Goal: Task Accomplishment & Management: Complete application form

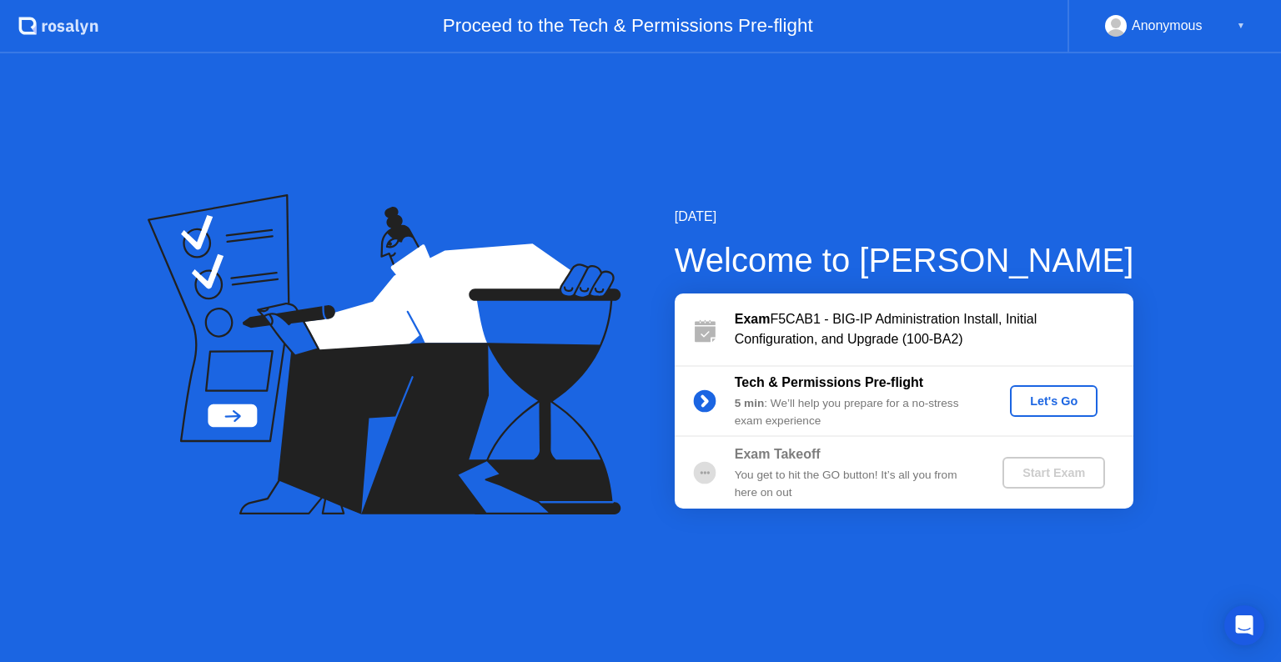
click at [1035, 408] on div "Let's Go" at bounding box center [1054, 400] width 74 height 13
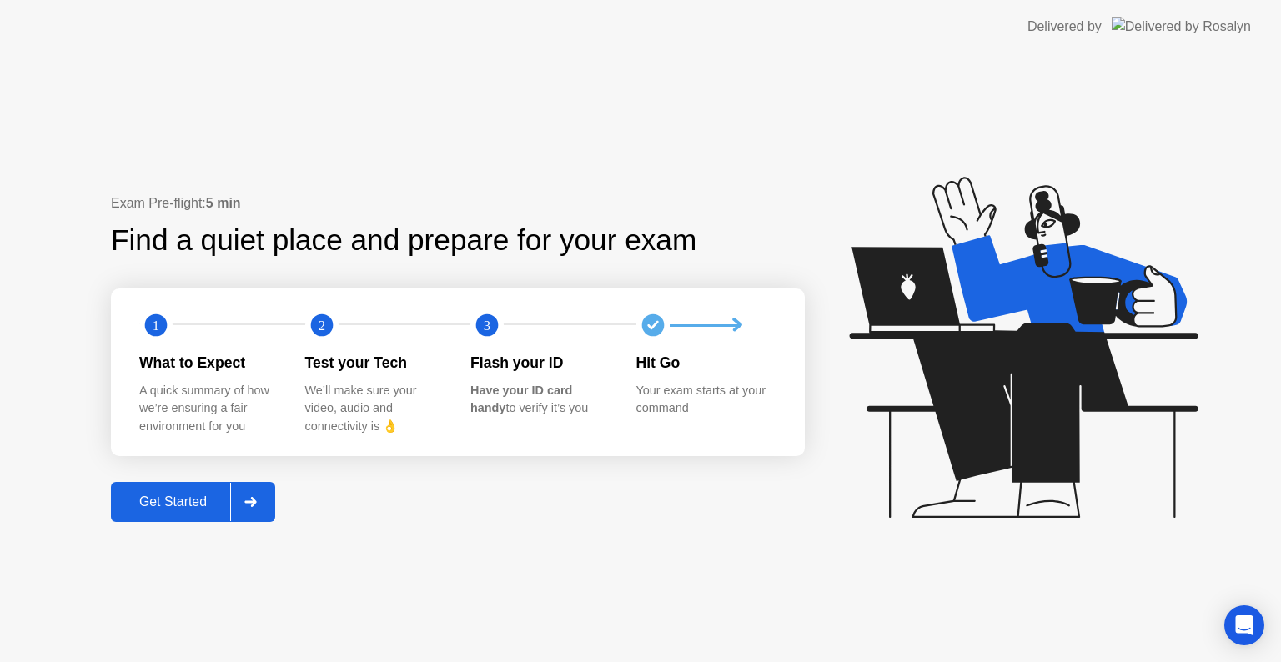
click at [171, 500] on div "Get Started" at bounding box center [173, 501] width 114 height 15
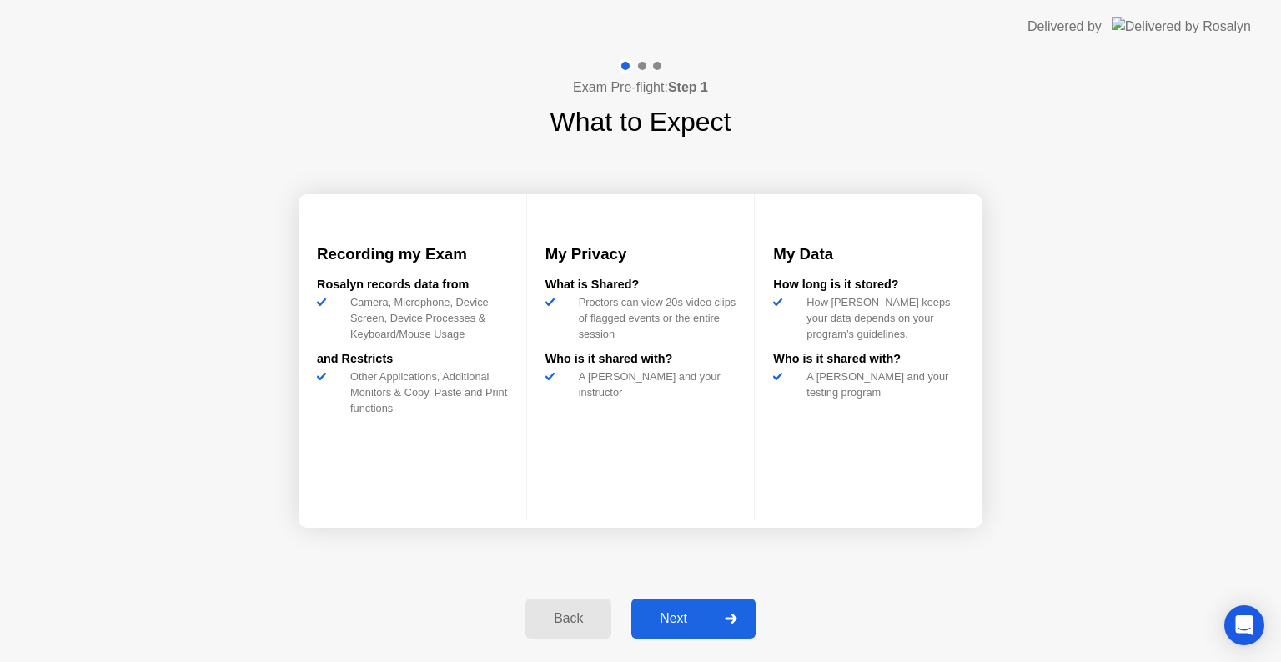
click at [680, 617] on div "Next" at bounding box center [673, 618] width 74 height 15
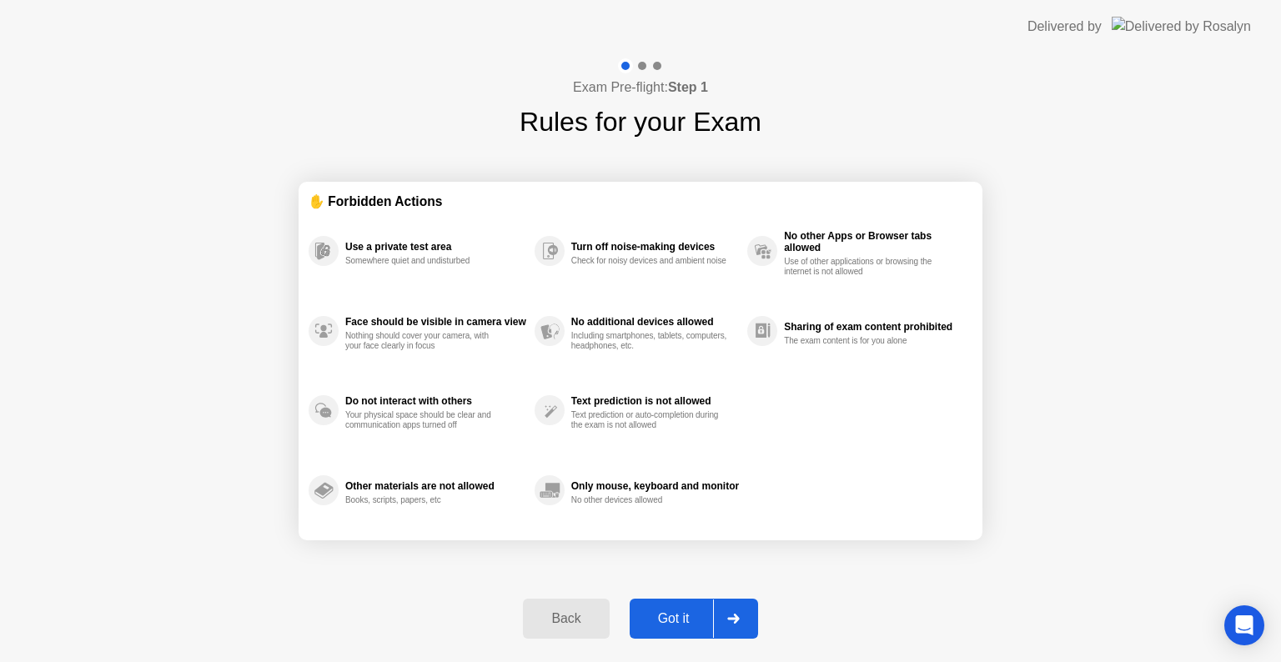
click at [688, 616] on div "Got it" at bounding box center [674, 618] width 78 height 15
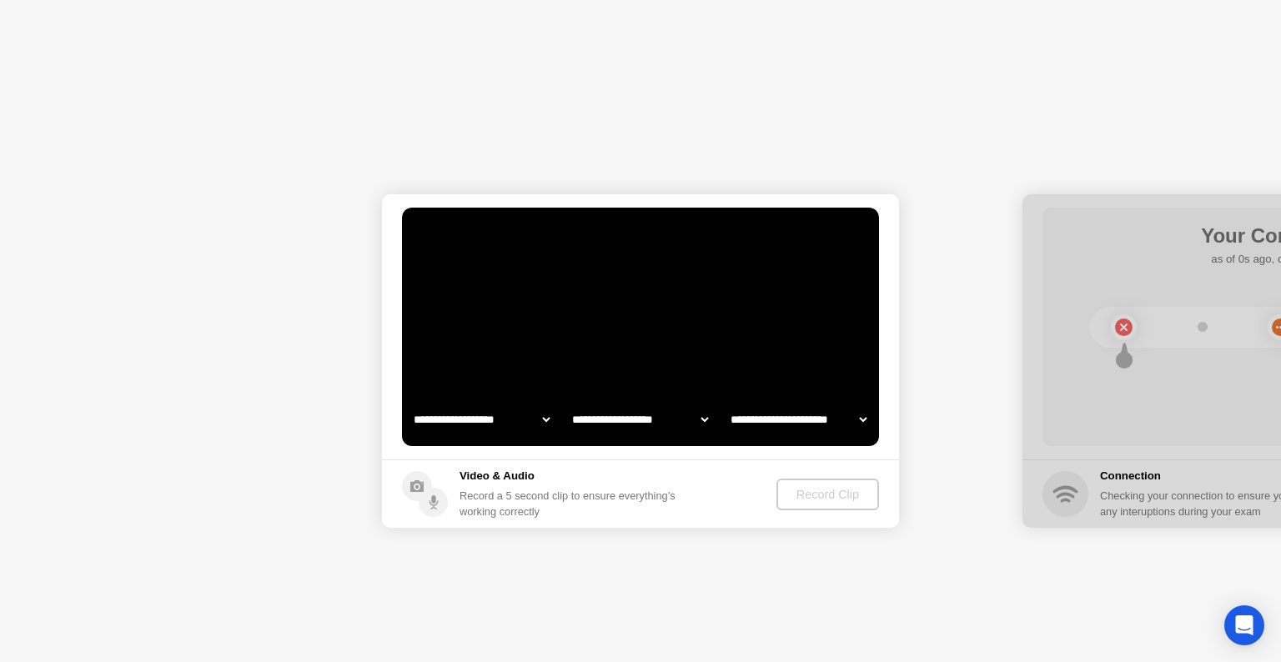
select select "**********"
select select "*******"
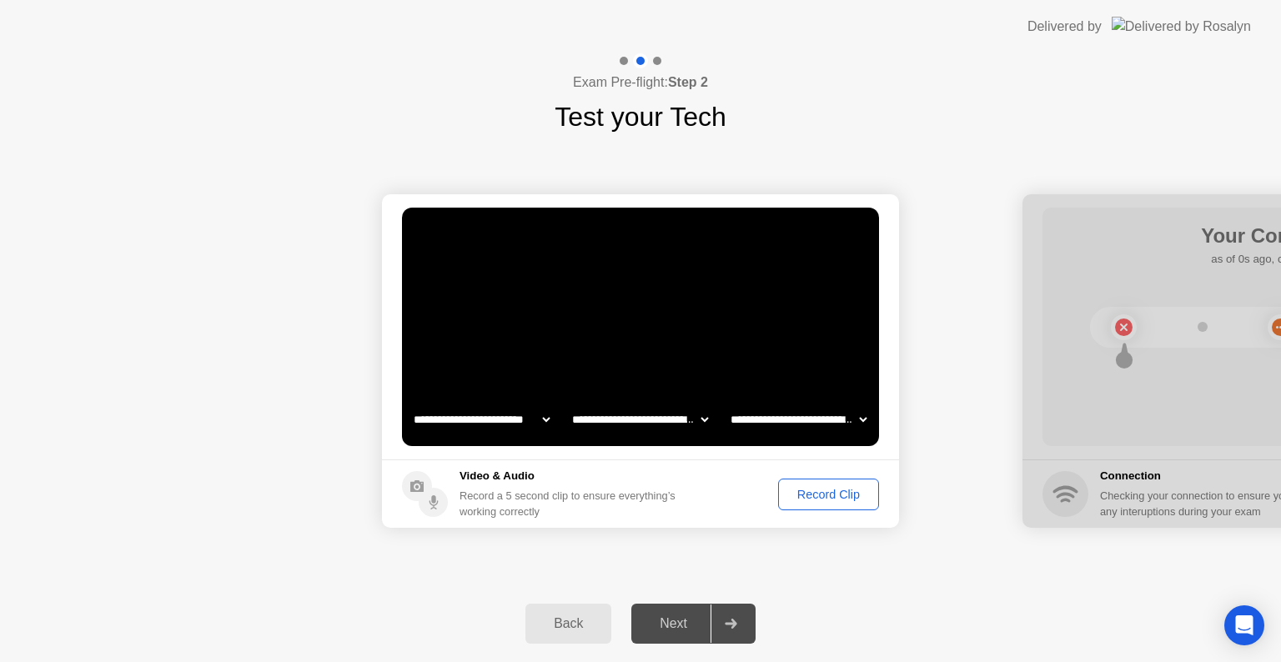
click at [841, 498] on div "Record Clip" at bounding box center [828, 494] width 89 height 13
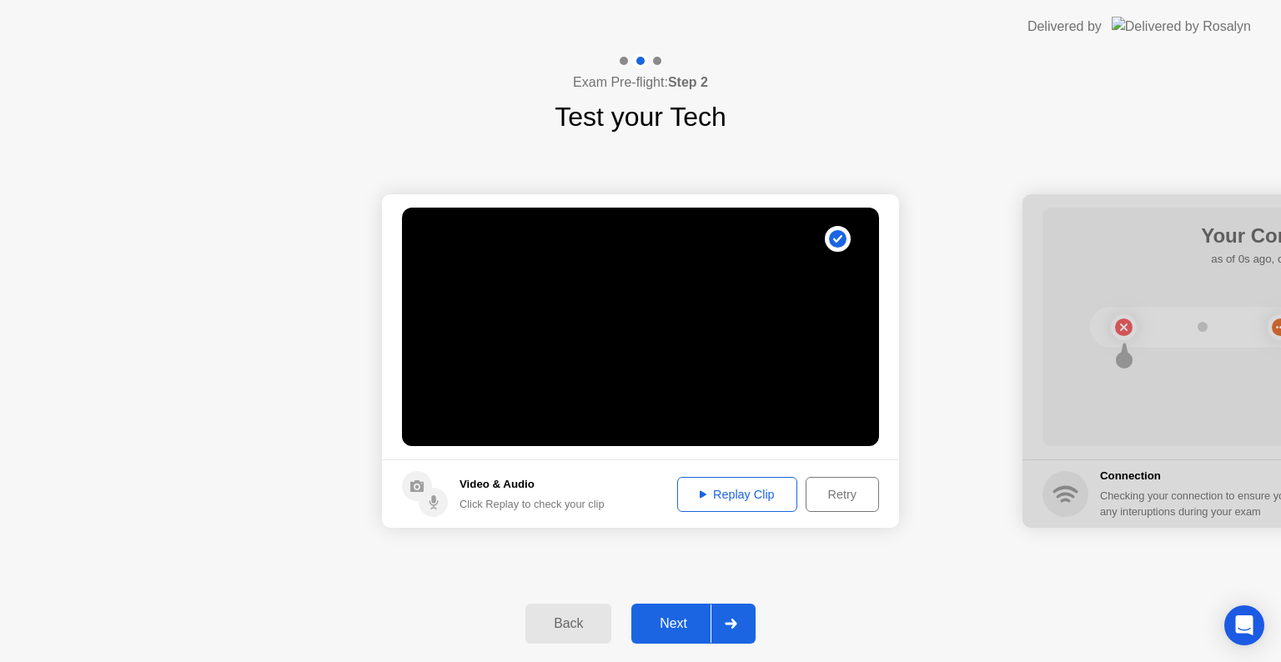
click at [738, 496] on div "Replay Clip" at bounding box center [737, 494] width 108 height 13
click at [667, 625] on div "Next" at bounding box center [673, 623] width 74 height 15
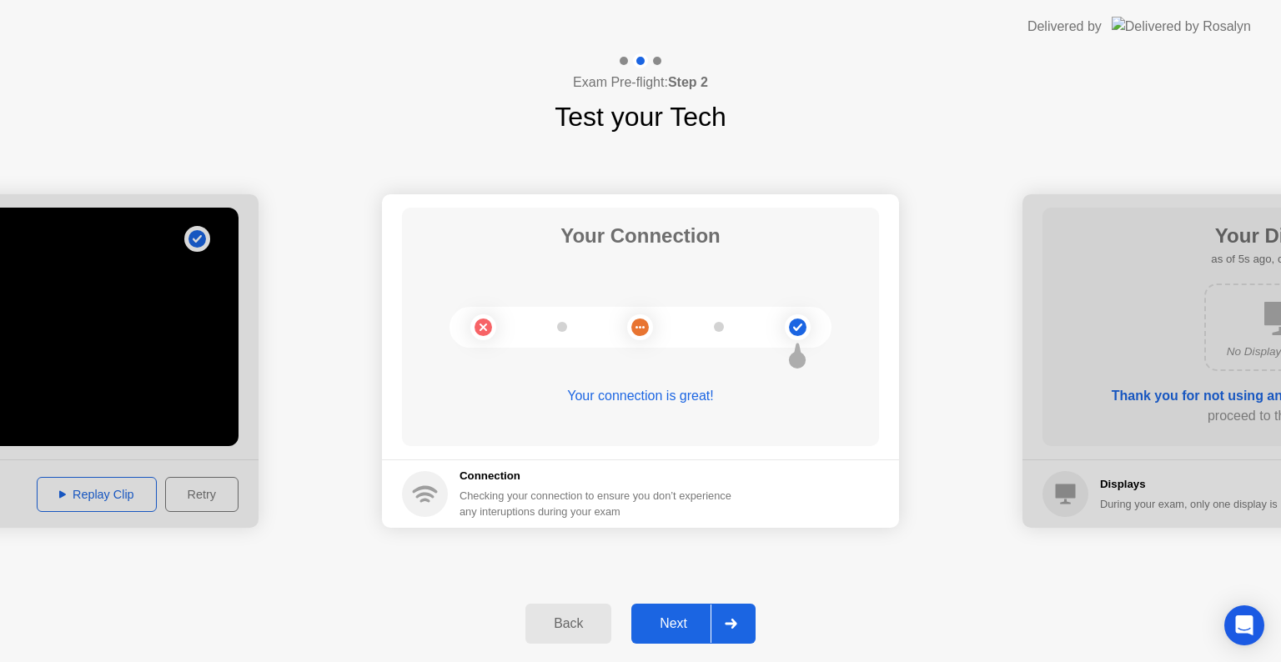
click at [668, 616] on div "Next" at bounding box center [673, 623] width 74 height 15
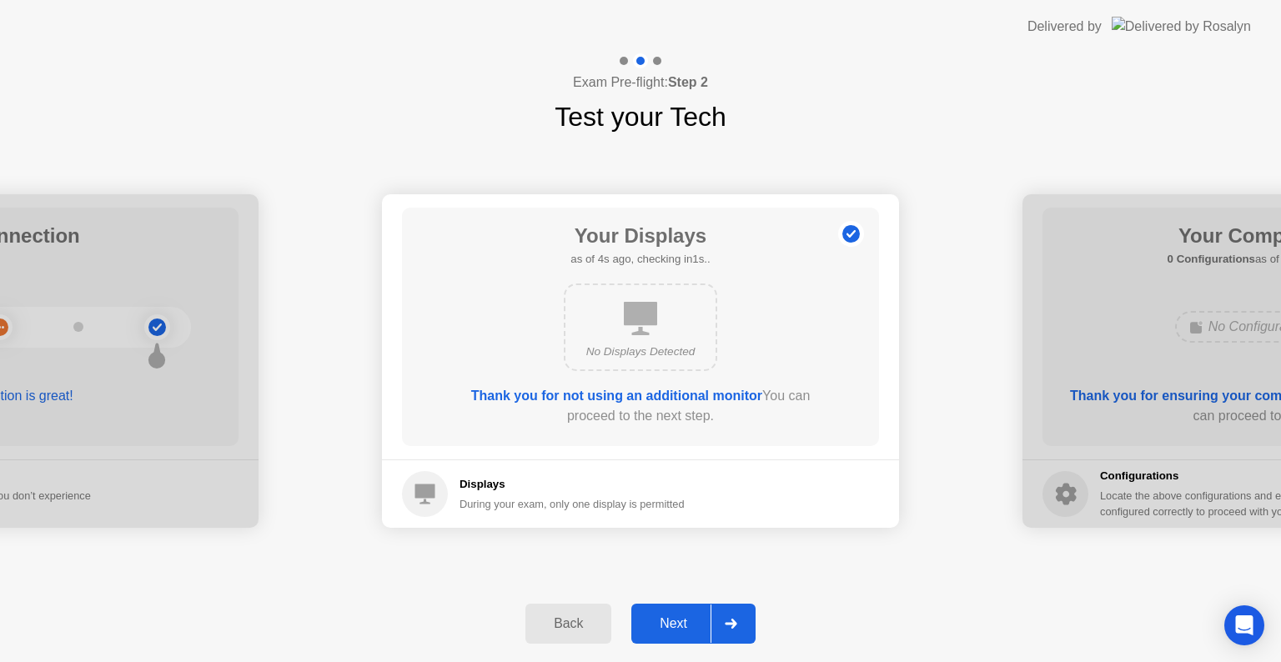
click at [667, 616] on div "Next" at bounding box center [673, 623] width 74 height 15
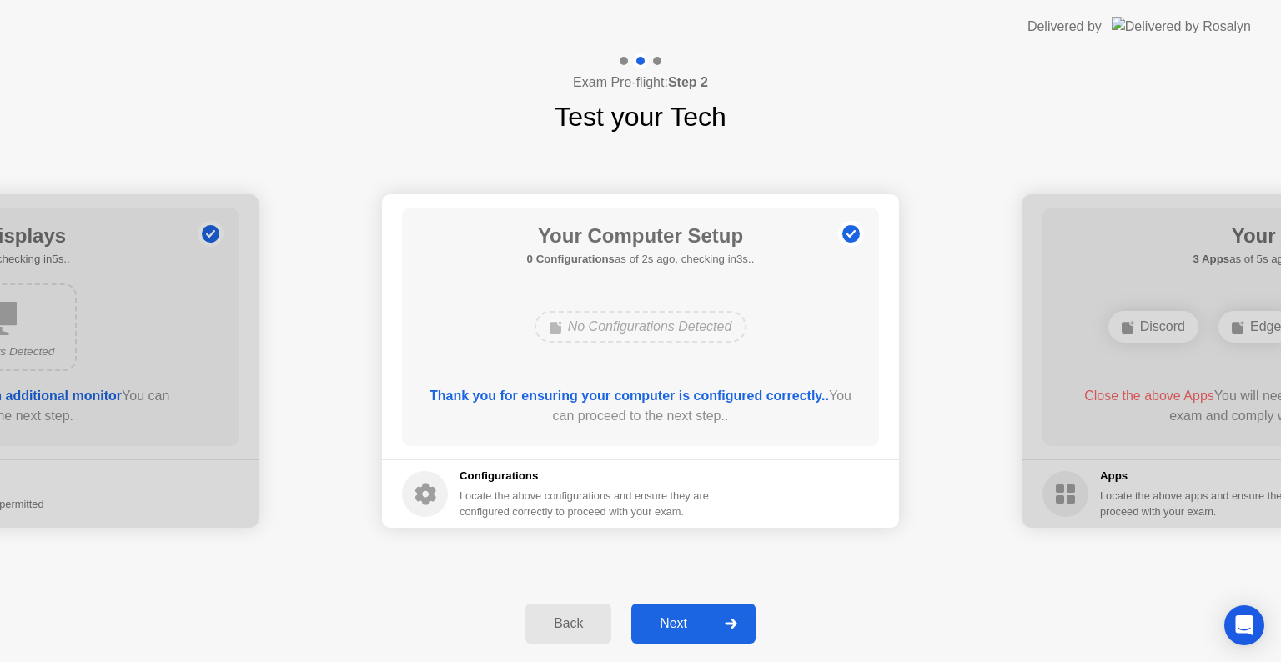
click at [670, 625] on div "Next" at bounding box center [673, 623] width 74 height 15
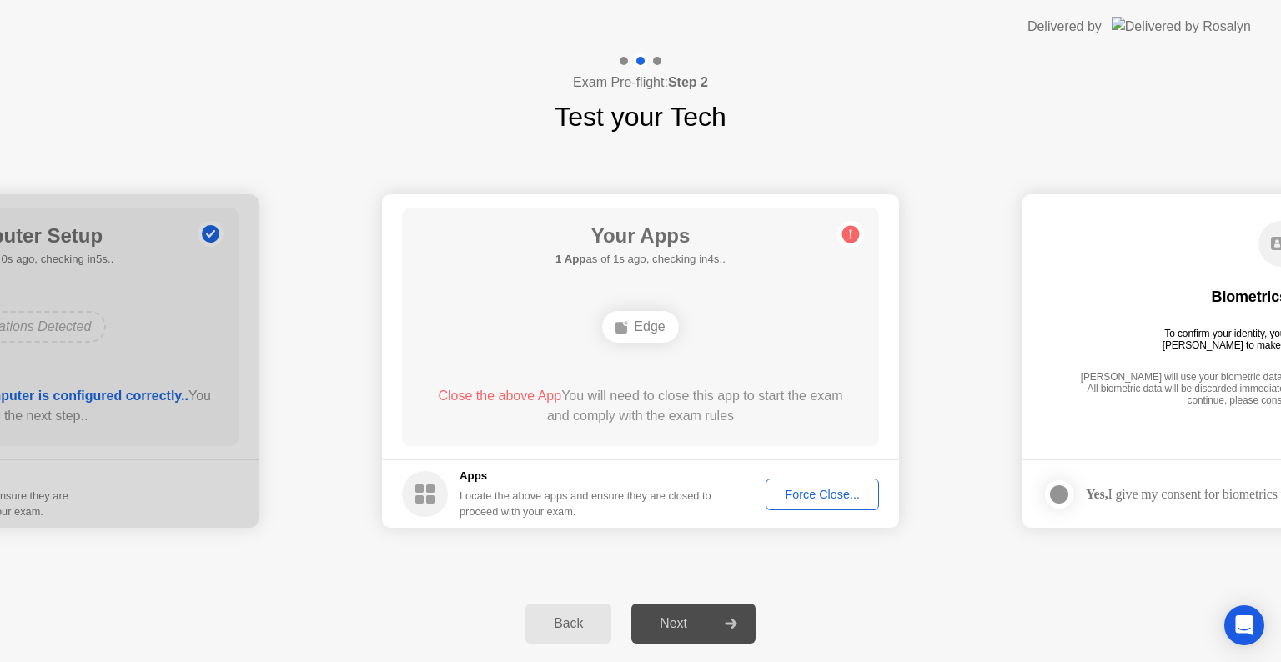
click at [630, 324] on div "Edge" at bounding box center [640, 327] width 76 height 32
click at [811, 493] on div "Force Close..." at bounding box center [822, 494] width 102 height 13
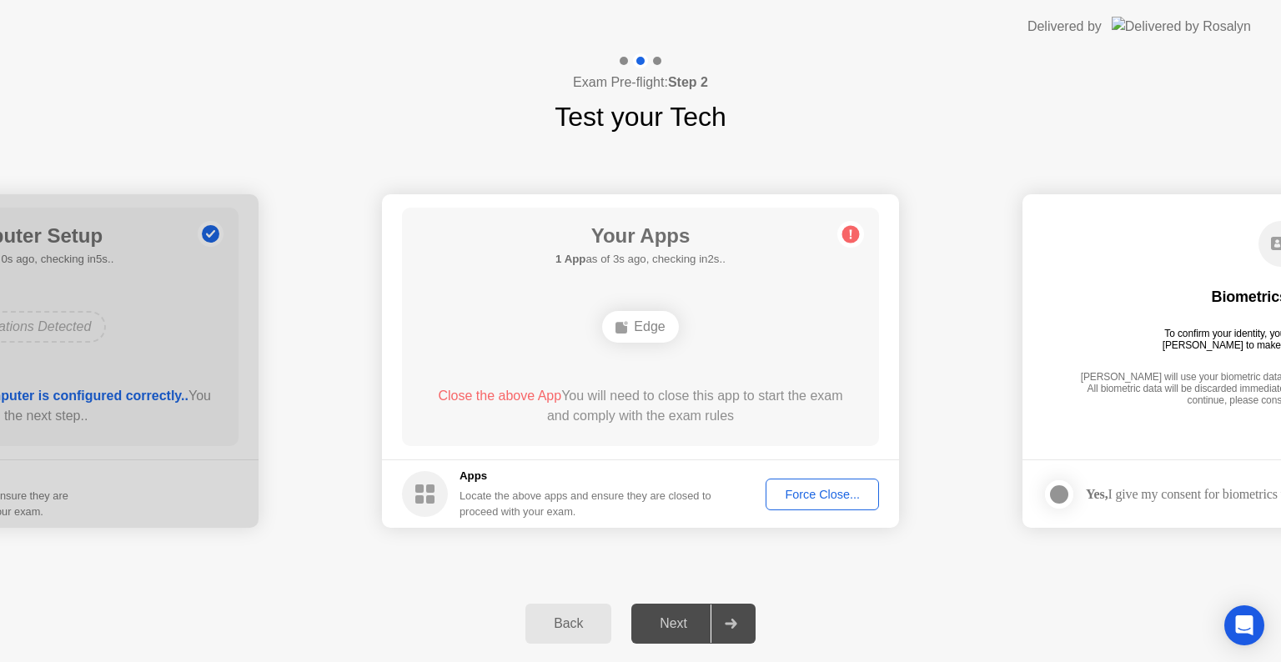
click at [801, 499] on div "Force Close..." at bounding box center [822, 494] width 102 height 13
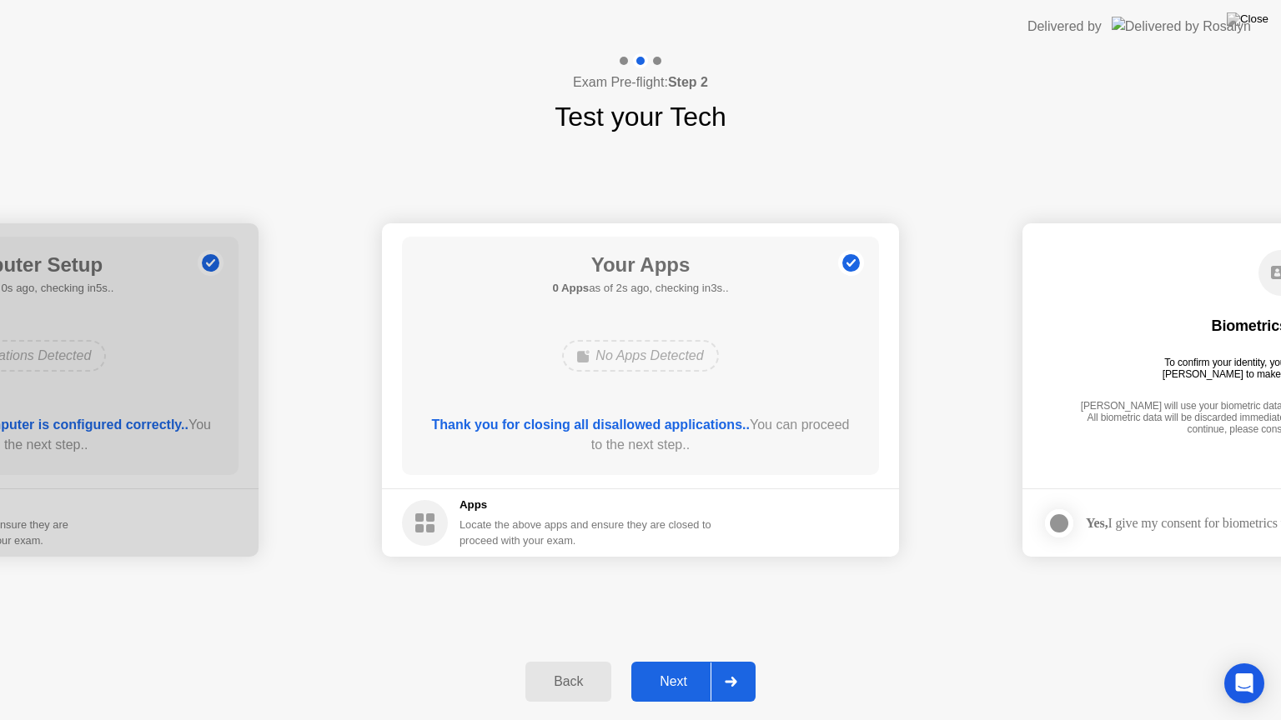
click at [687, 661] on button "Next" at bounding box center [693, 682] width 124 height 40
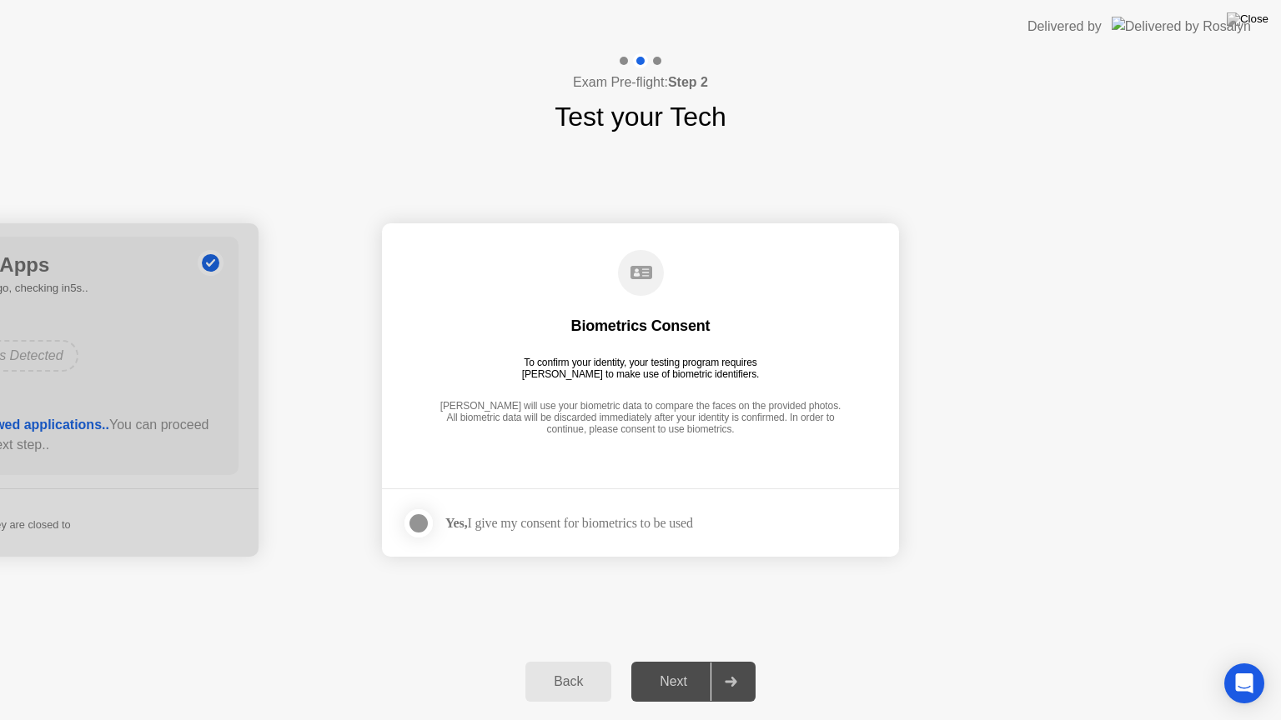
click at [419, 520] on div at bounding box center [419, 524] width 20 height 20
click at [694, 661] on div "Next" at bounding box center [673, 682] width 74 height 15
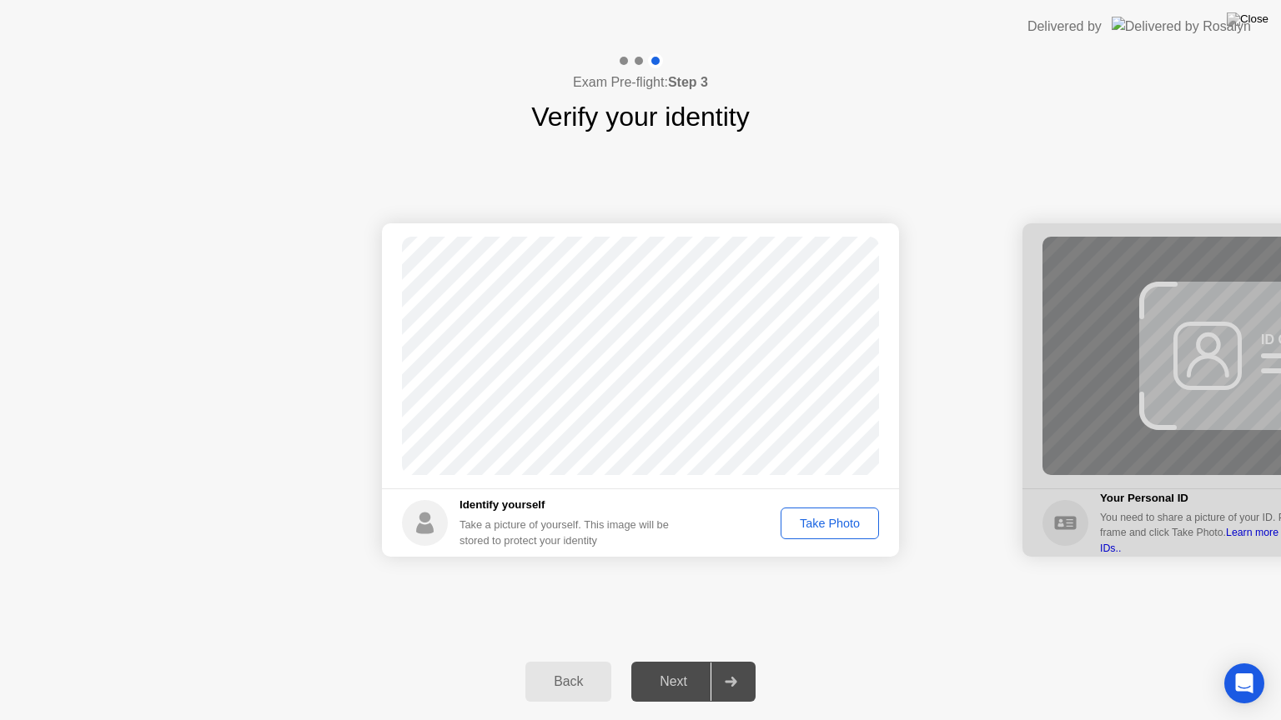
click at [823, 530] on div "Take Photo" at bounding box center [829, 523] width 87 height 13
click at [831, 523] on div "Retake" at bounding box center [840, 523] width 65 height 13
click at [824, 540] on footer "Identify yourself Take a picture of yourself. This image will be stored to prot…" at bounding box center [640, 523] width 517 height 68
click at [824, 534] on button "Take Photo" at bounding box center [830, 524] width 98 height 32
click at [831, 520] on div "Retake" at bounding box center [840, 523] width 65 height 13
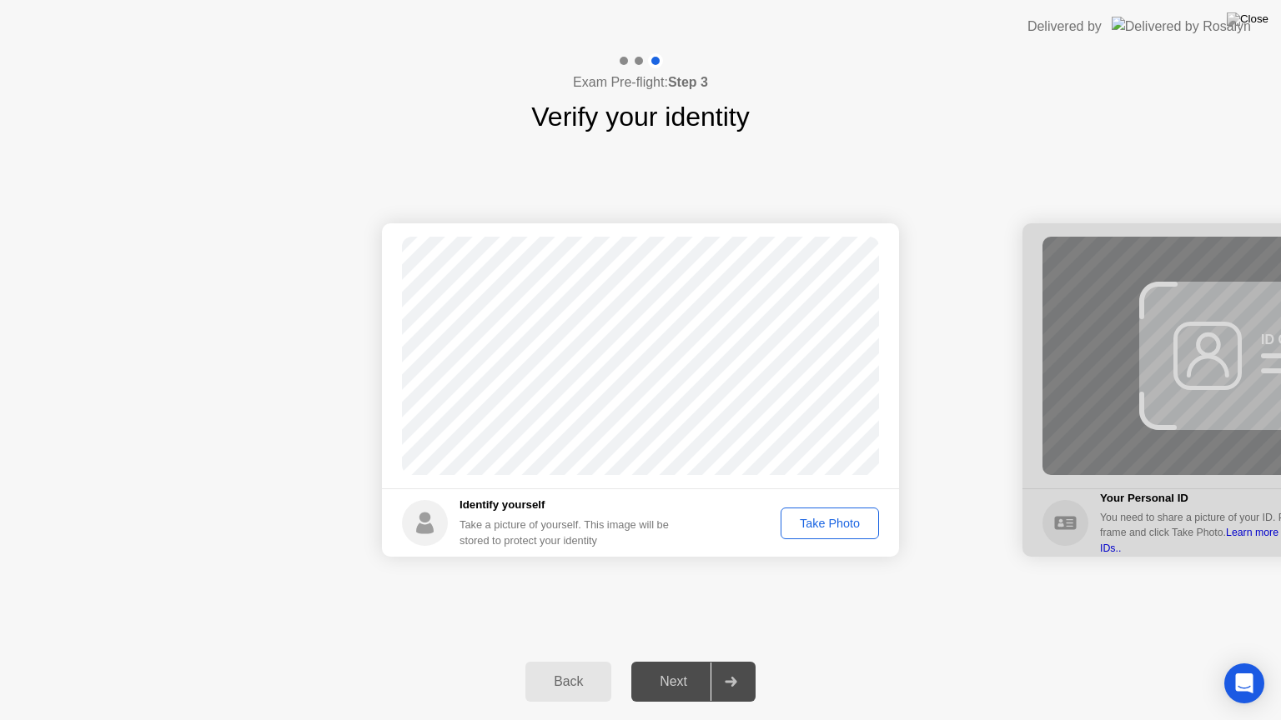
click at [841, 529] on div "Take Photo" at bounding box center [829, 523] width 87 height 13
click at [677, 661] on div "Next" at bounding box center [673, 682] width 74 height 15
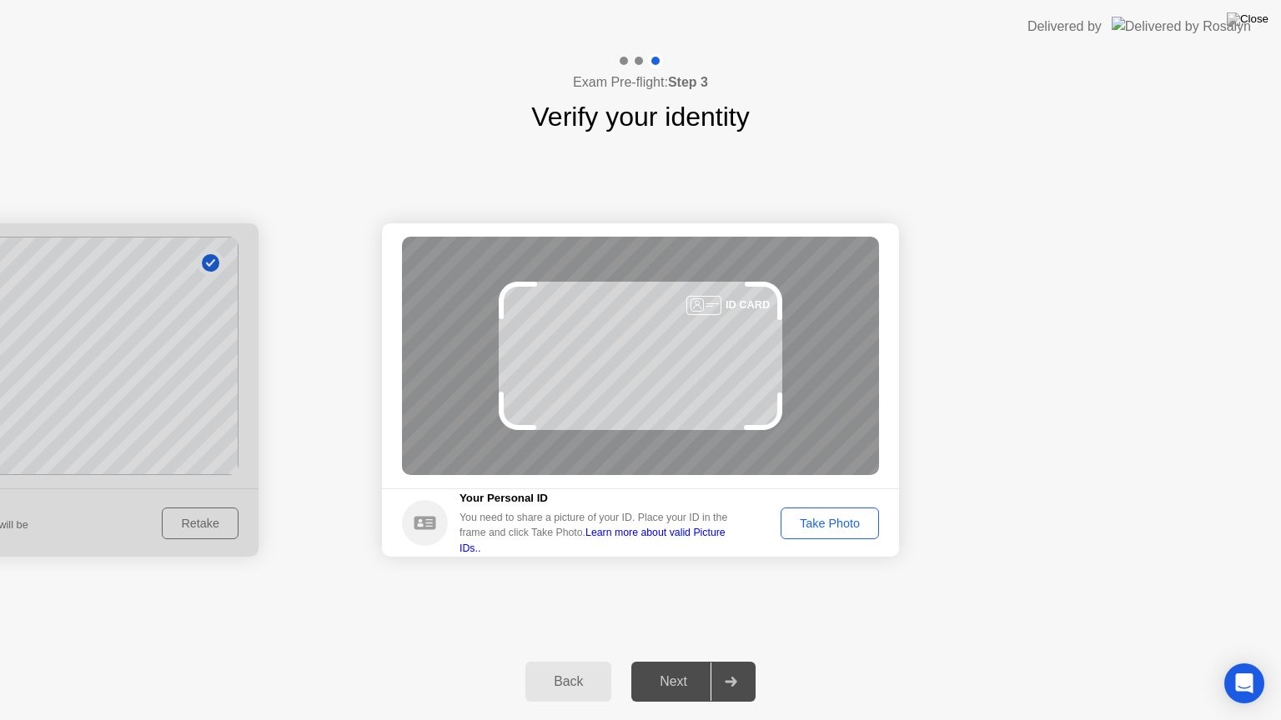
click at [846, 527] on div "Take Photo" at bounding box center [829, 523] width 87 height 13
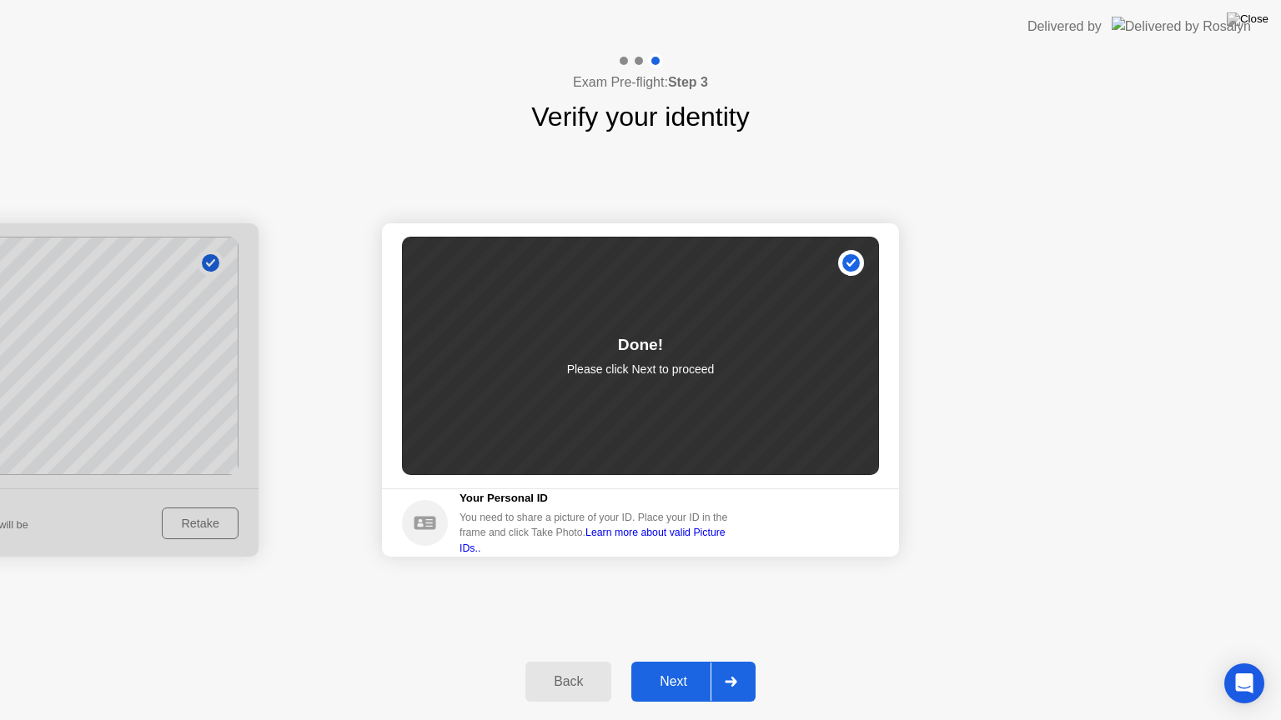
click at [680, 661] on div "Next" at bounding box center [673, 682] width 74 height 15
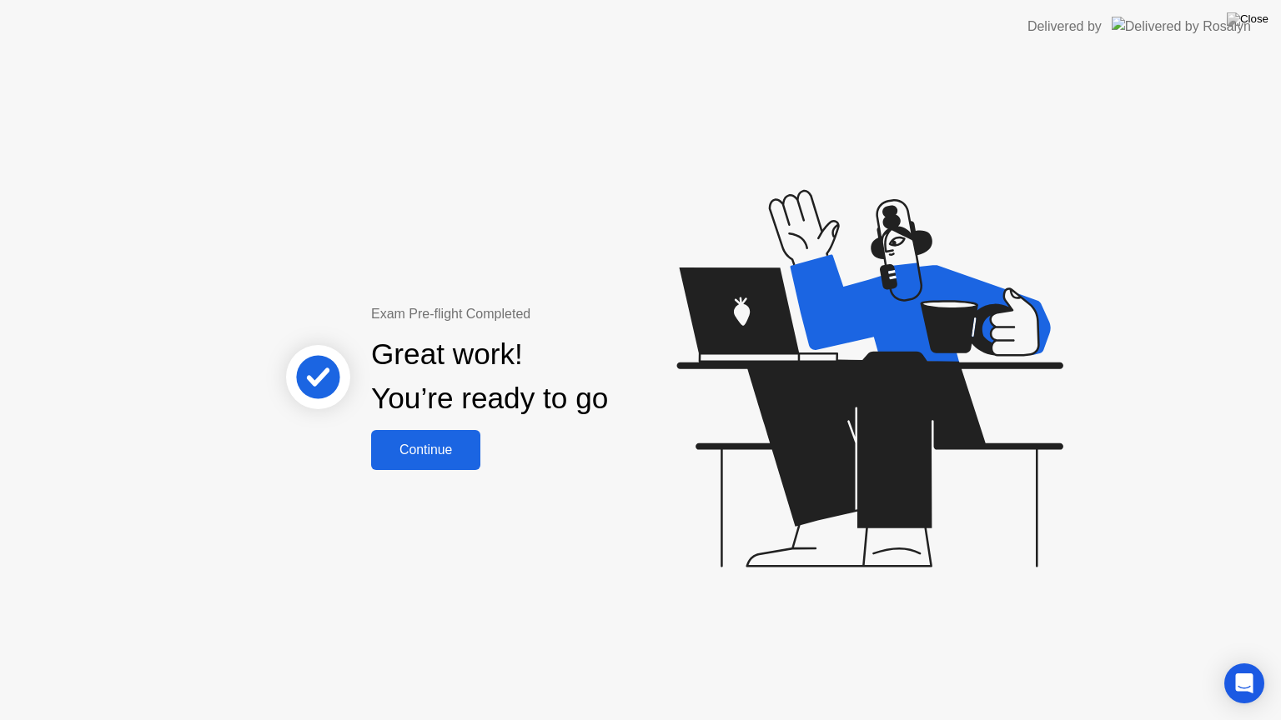
click at [446, 457] on div "Continue" at bounding box center [425, 450] width 99 height 15
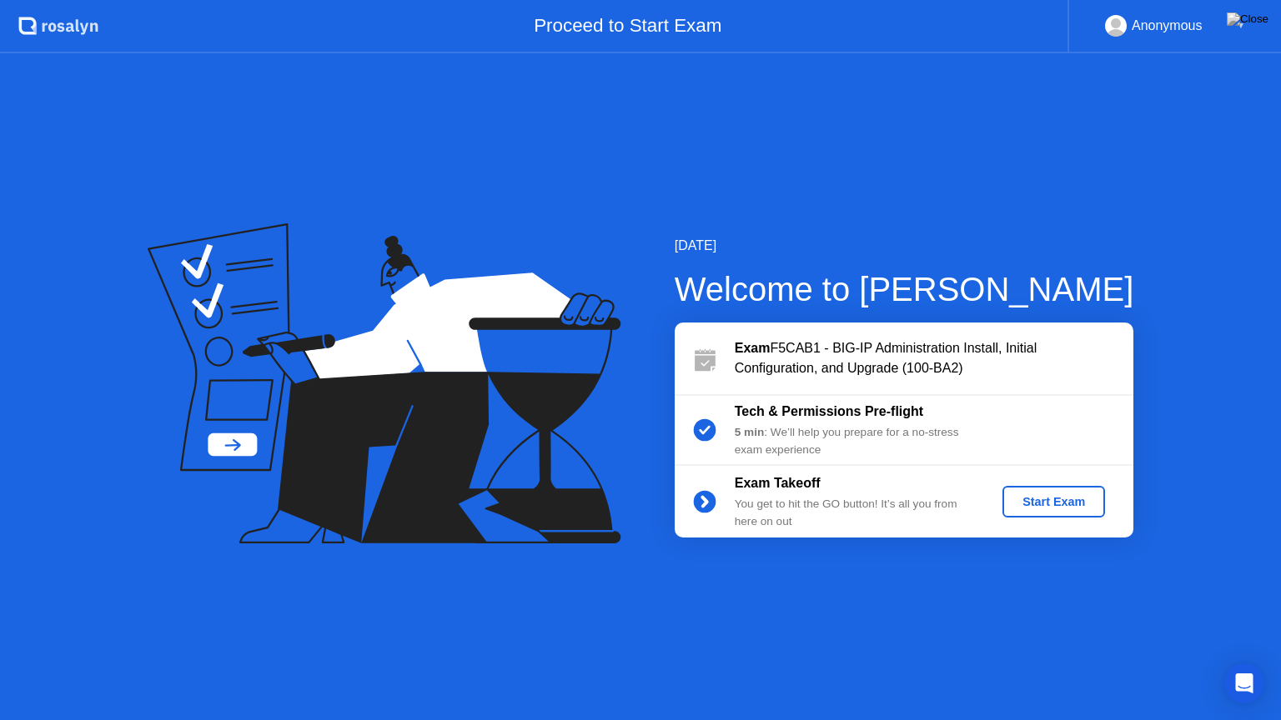
click at [1047, 507] on div "Start Exam" at bounding box center [1053, 501] width 89 height 13
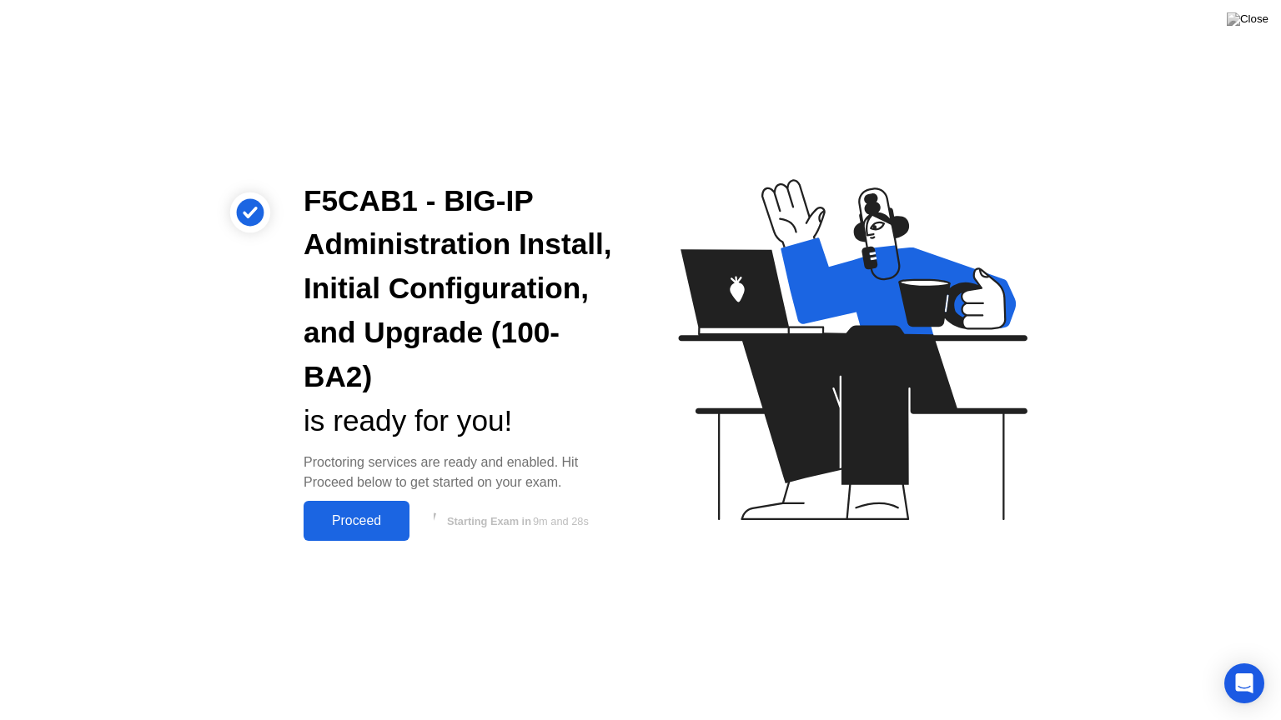
click at [364, 525] on div "Proceed" at bounding box center [357, 521] width 96 height 15
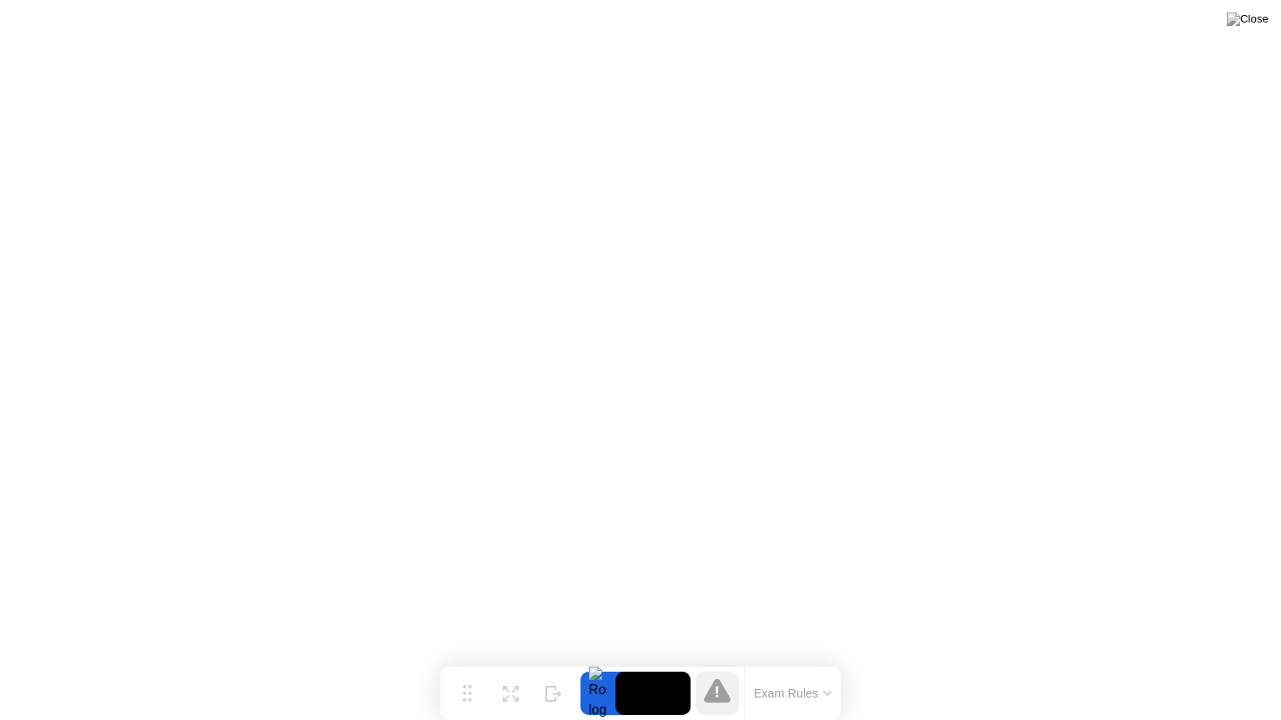
click at [828, 661] on button "Exam Rules" at bounding box center [793, 693] width 88 height 15
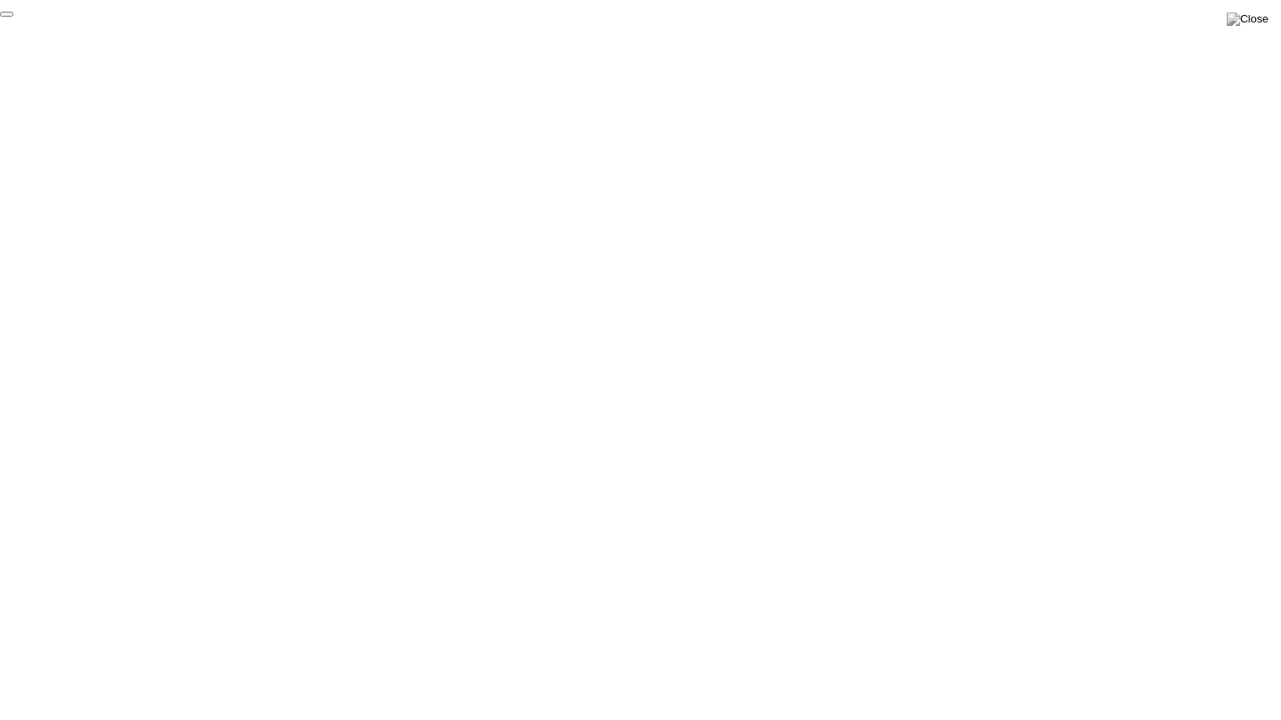
click div "End Proctoring Session"
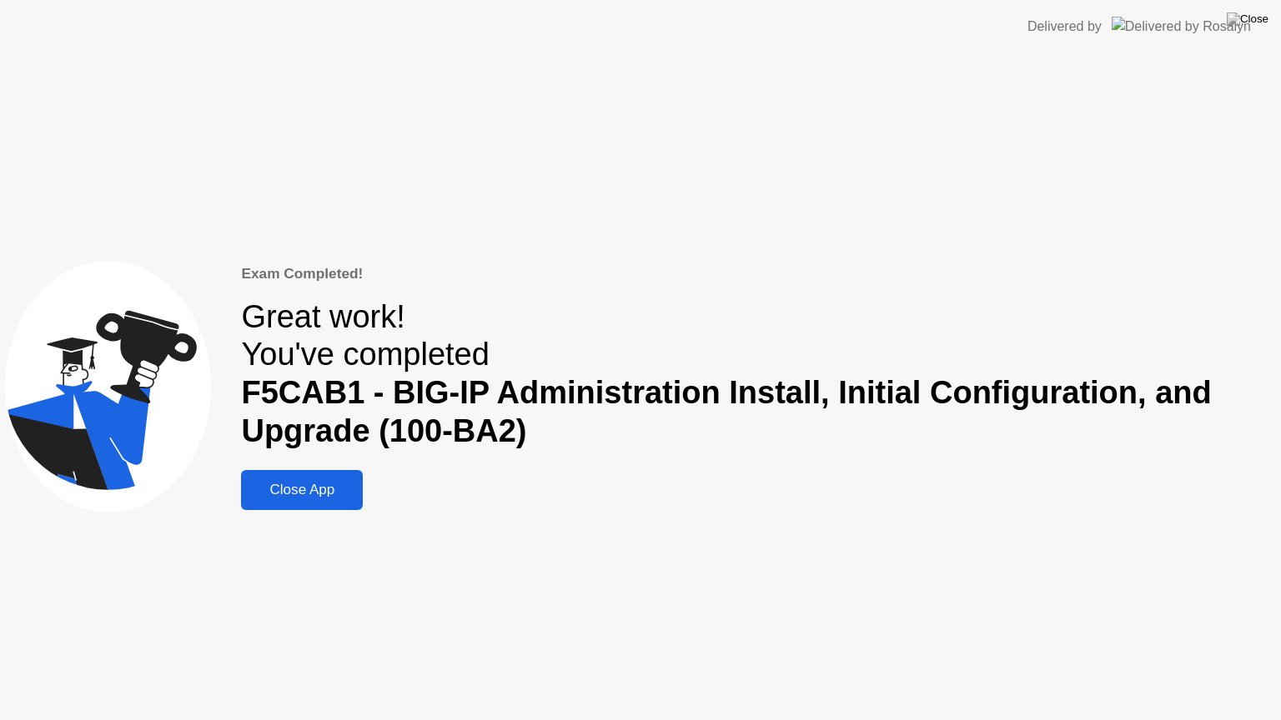
click at [272, 494] on div "Close App" at bounding box center [302, 490] width 112 height 17
